Goal: Entertainment & Leisure: Consume media (video, audio)

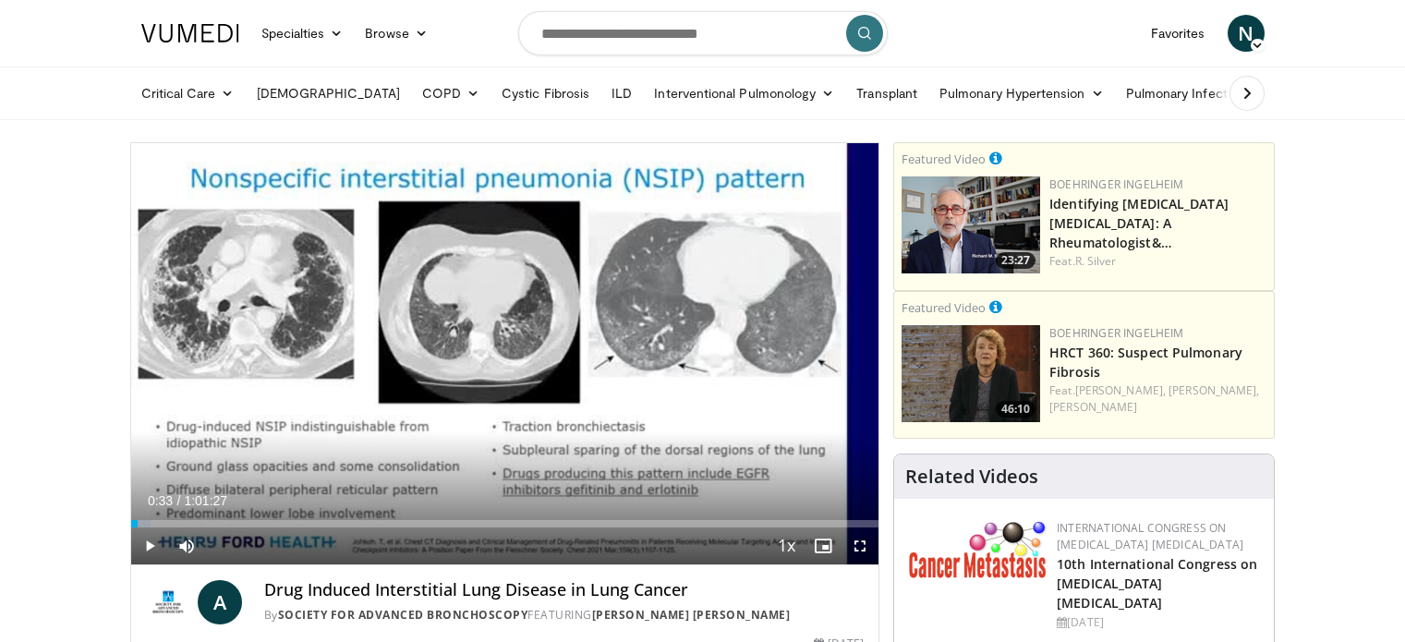
scroll to position [59, 0]
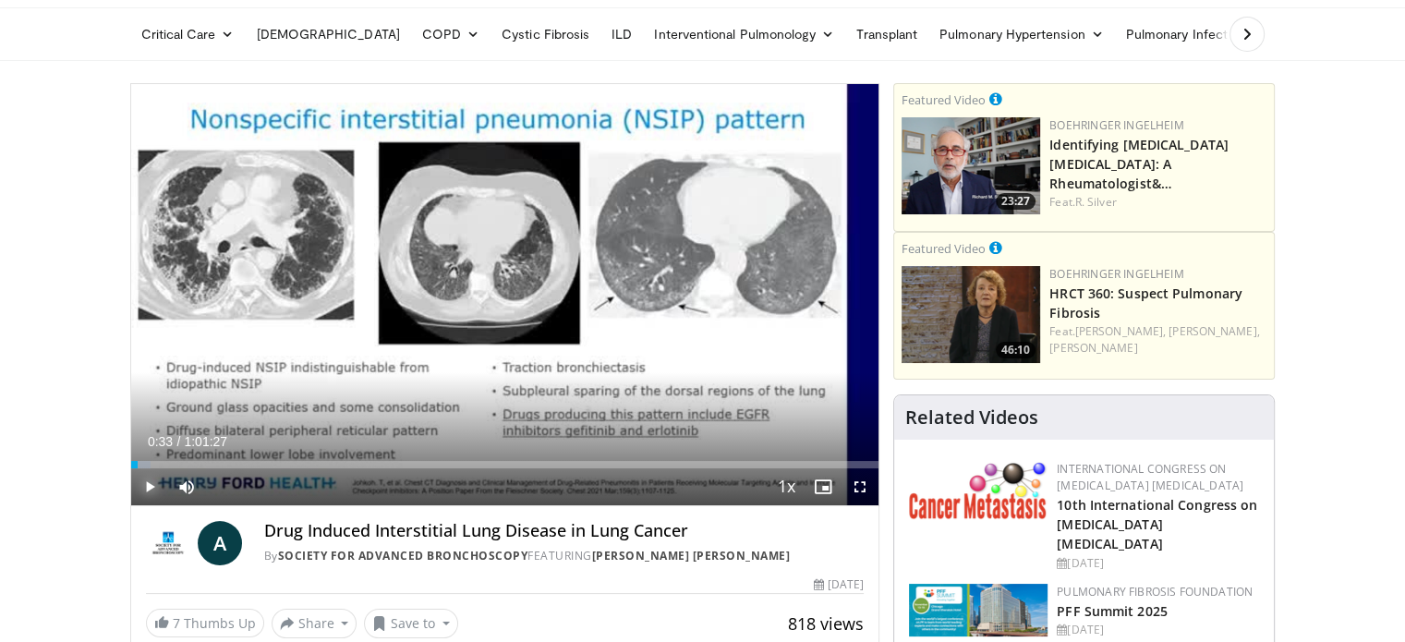
click at [131, 468] on button "Play" at bounding box center [149, 486] width 37 height 37
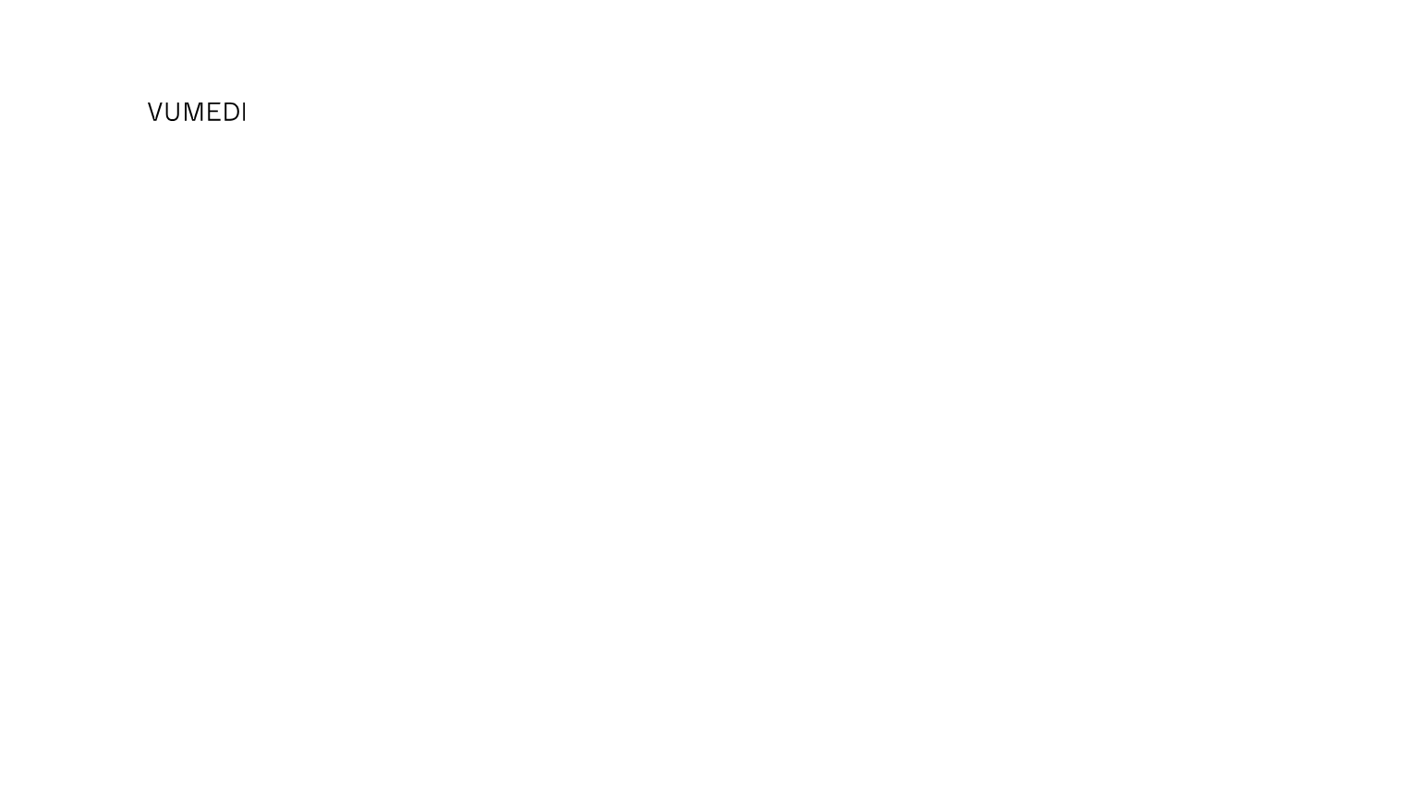
scroll to position [59, 0]
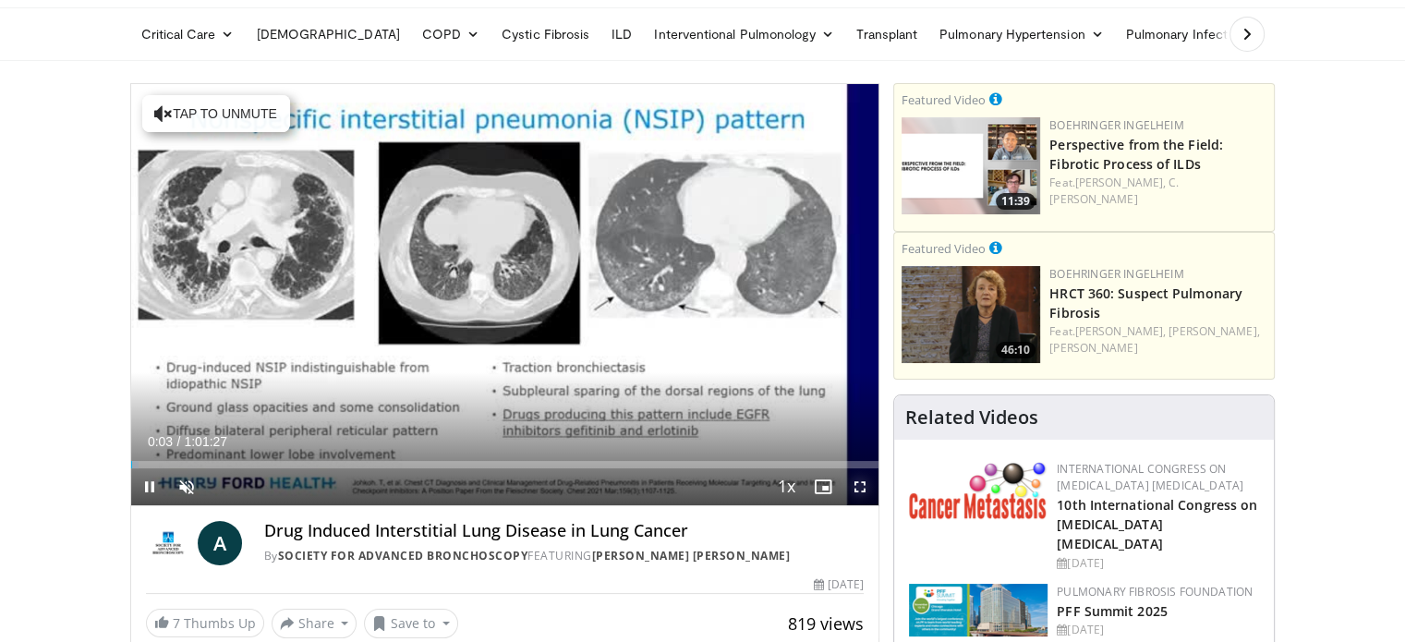
click at [858, 488] on span "Video Player" at bounding box center [860, 486] width 37 height 37
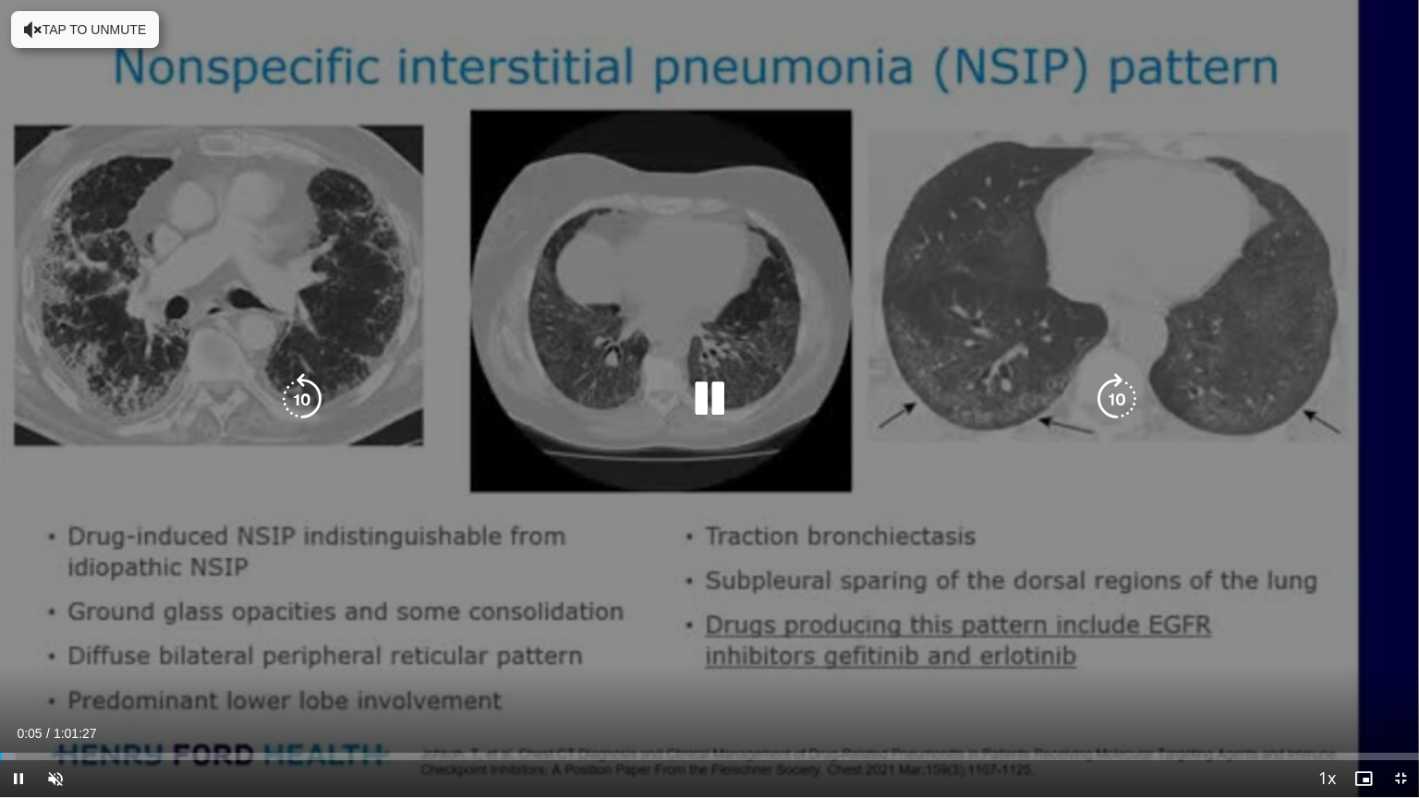
click at [107, 28] on button "Tap to unmute" at bounding box center [85, 29] width 148 height 37
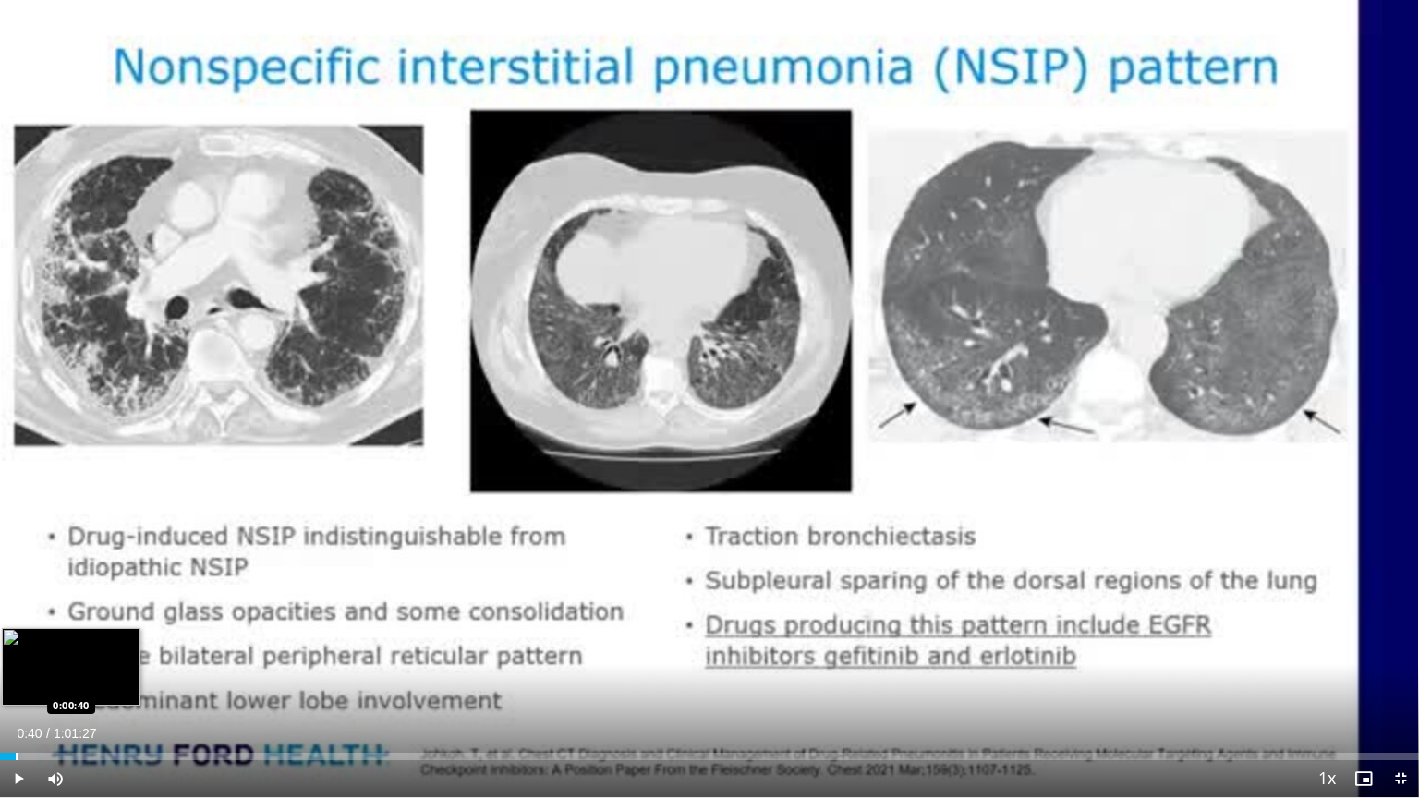
click at [16, 641] on div "Progress Bar" at bounding box center [17, 756] width 2 height 7
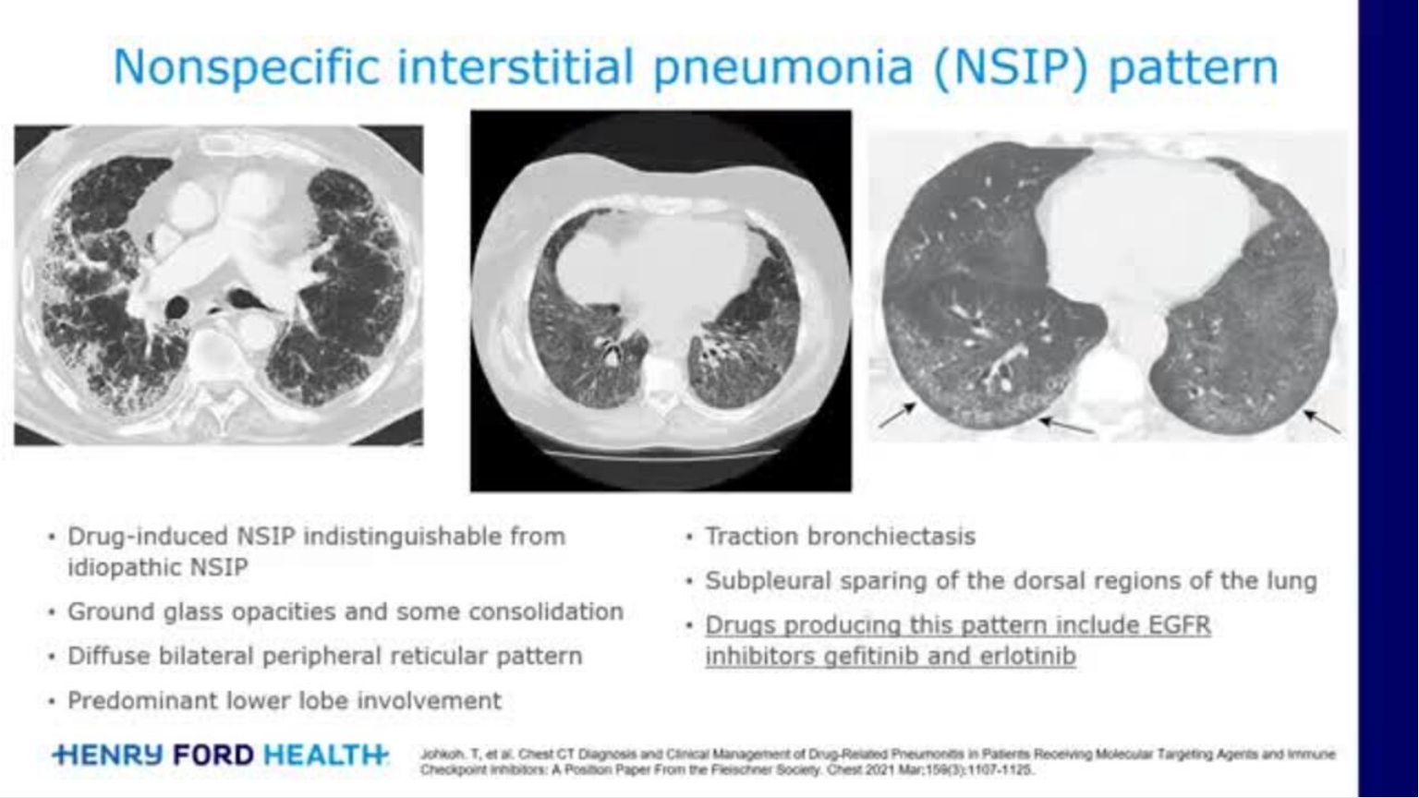
click at [27, 641] on video-js "**********" at bounding box center [709, 399] width 1419 height 798
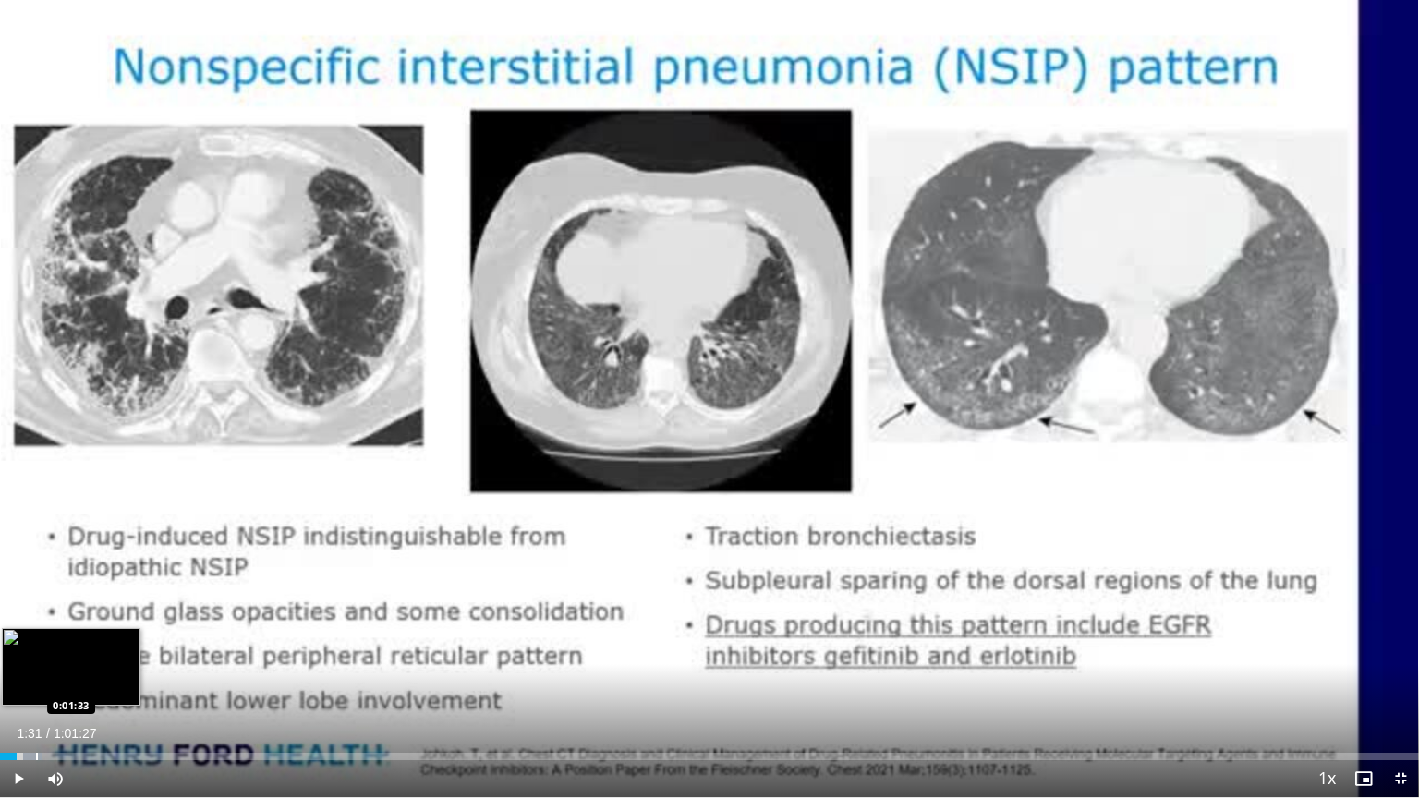
click at [35, 641] on div "Loaded : 2.97% 0:00:44 0:01:33" at bounding box center [709, 752] width 1419 height 18
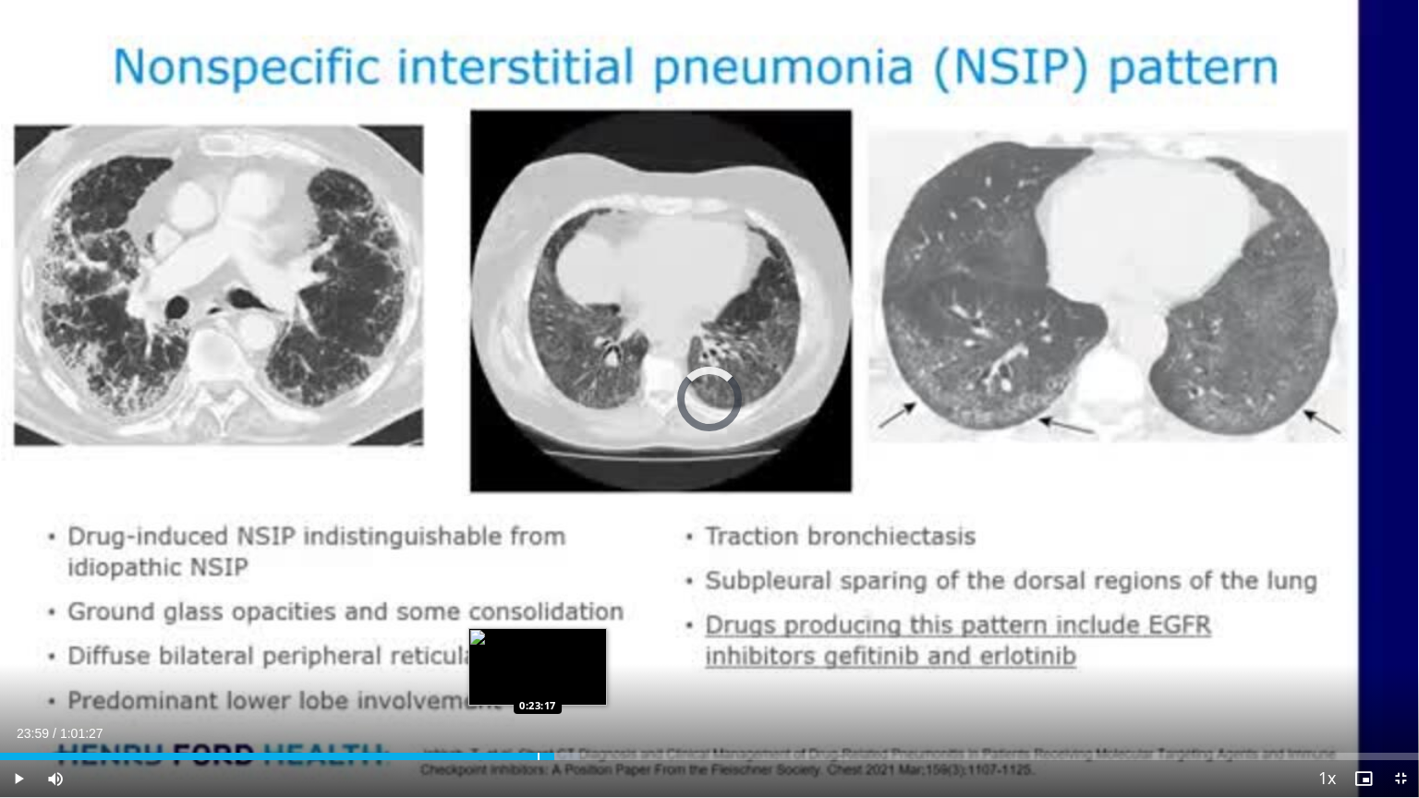
click at [538, 641] on div "Progress Bar" at bounding box center [539, 756] width 2 height 7
click at [529, 641] on div "Progress Bar" at bounding box center [530, 756] width 2 height 7
